Goal: Entertainment & Leisure: Consume media (video, audio)

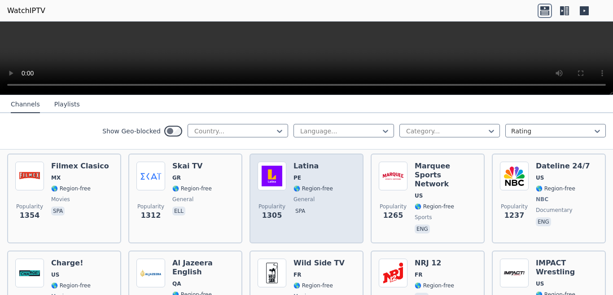
scroll to position [898, 0]
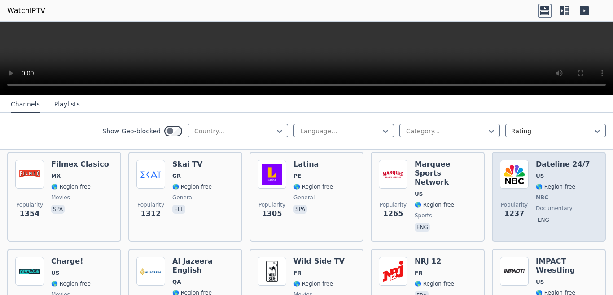
click at [538, 194] on span "NBC" at bounding box center [542, 197] width 13 height 7
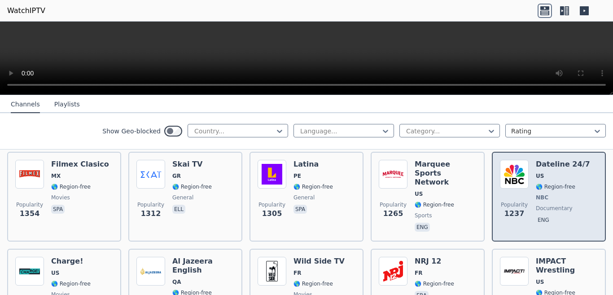
click at [527, 189] on div "Popularity 1237 Dateline 24/7 US 🌎 Region-free NBC documentary eng" at bounding box center [549, 197] width 98 height 74
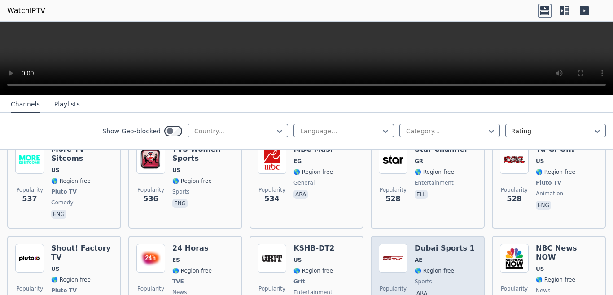
scroll to position [2872, 0]
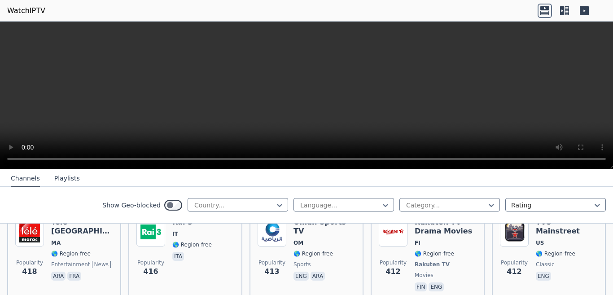
scroll to position [3819, 0]
click at [563, 9] on icon at bounding box center [562, 10] width 4 height 9
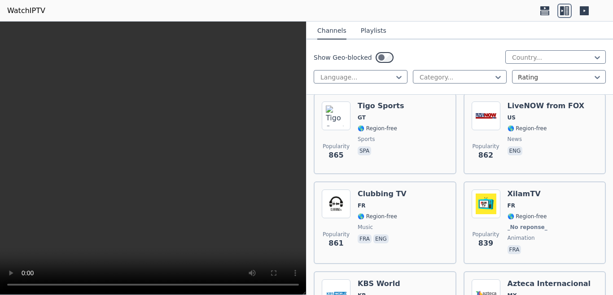
click at [563, 9] on icon at bounding box center [562, 10] width 4 height 9
click at [541, 10] on icon at bounding box center [544, 11] width 14 height 14
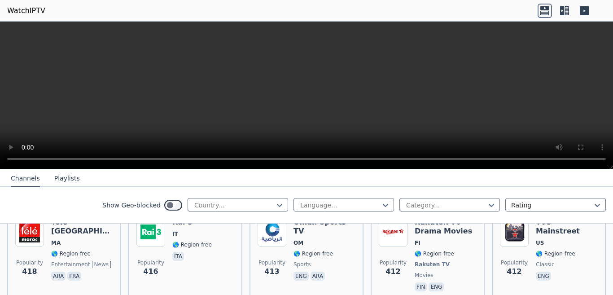
click at [77, 71] on video at bounding box center [306, 96] width 613 height 148
